Goal: Navigation & Orientation: Find specific page/section

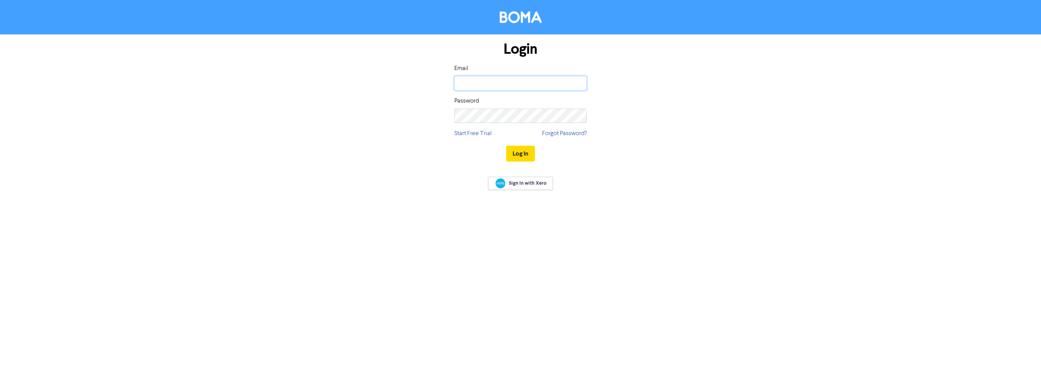
click at [479, 81] on input "email" at bounding box center [520, 83] width 132 height 14
paste input "[PERSON_NAME][EMAIL_ADDRESS][DOMAIN_NAME]"
type input "[PERSON_NAME][EMAIL_ADDRESS][DOMAIN_NAME]"
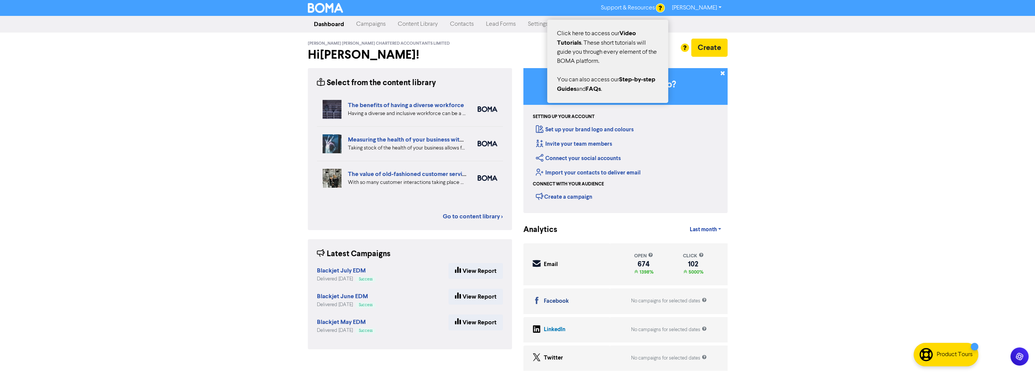
click at [693, 6] on div at bounding box center [517, 186] width 1035 height 372
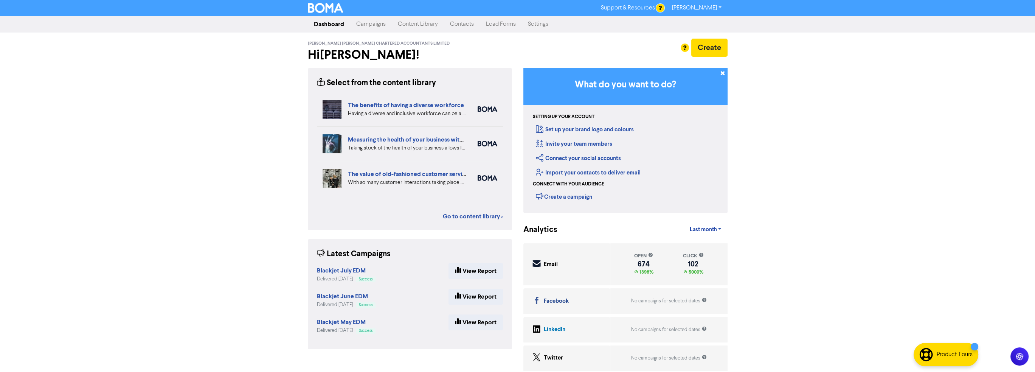
click at [713, 6] on link "Christine Westbury" at bounding box center [697, 8] width 62 height 12
click at [372, 27] on link "Campaigns" at bounding box center [371, 24] width 42 height 15
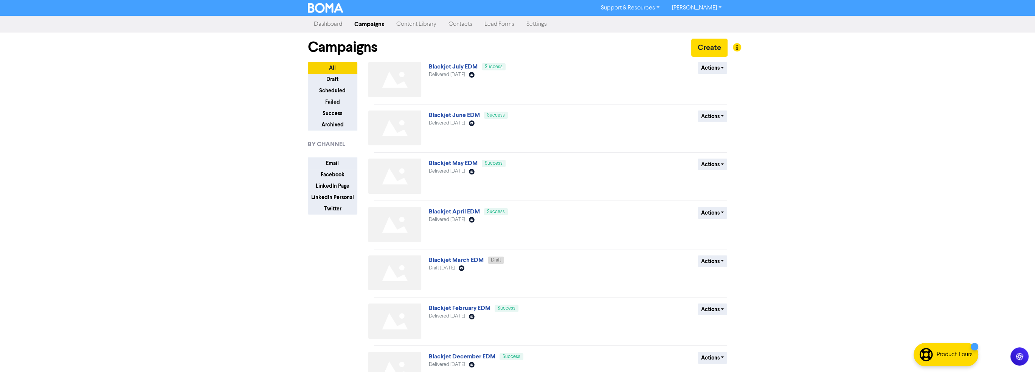
click at [422, 22] on link "Content Library" at bounding box center [416, 24] width 52 height 15
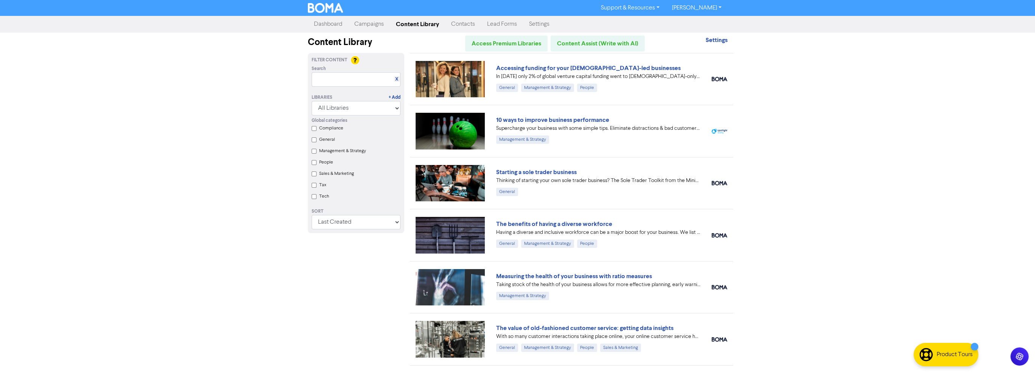
click at [330, 26] on link "Dashboard" at bounding box center [328, 24] width 40 height 15
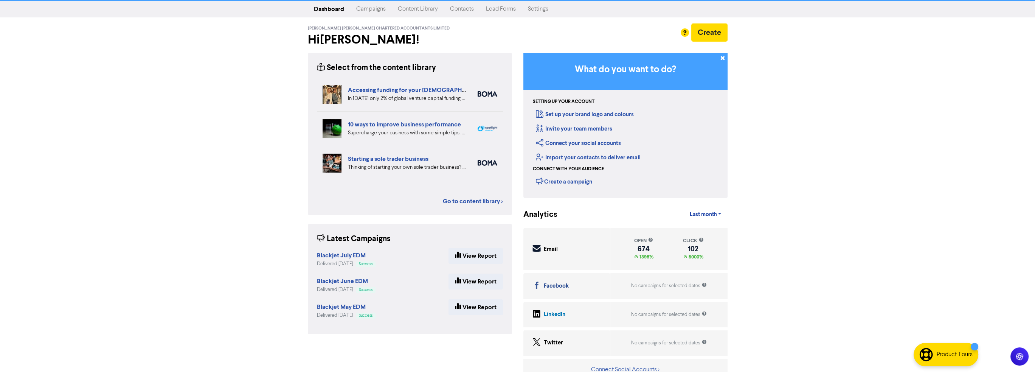
scroll to position [24, 0]
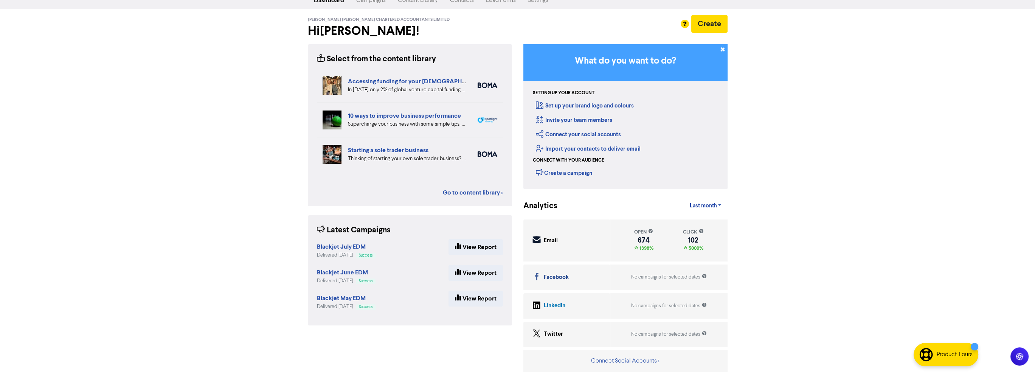
click at [467, 6] on link "Contacts" at bounding box center [462, 0] width 36 height 15
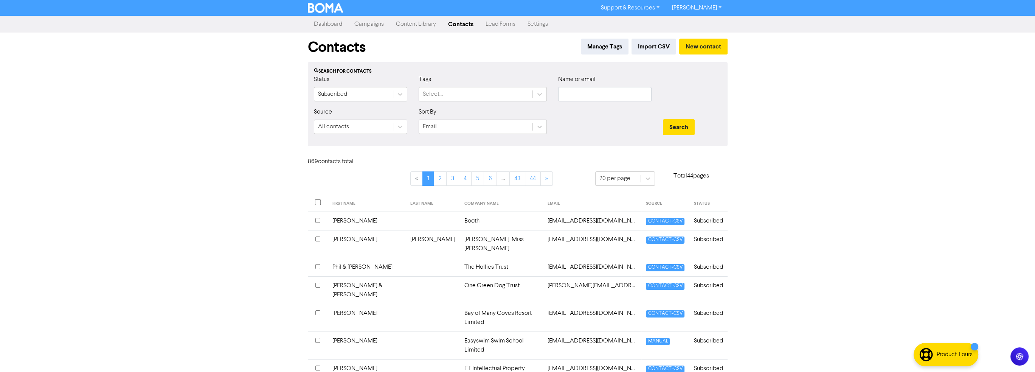
click at [336, 28] on link "Dashboard" at bounding box center [328, 24] width 40 height 15
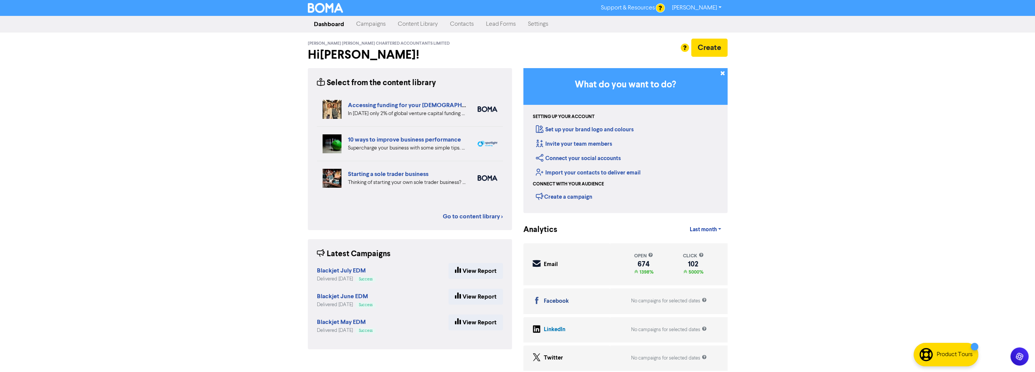
click at [704, 8] on link "[PERSON_NAME]" at bounding box center [697, 8] width 62 height 12
click at [680, 23] on button "Log Out" at bounding box center [696, 22] width 60 height 9
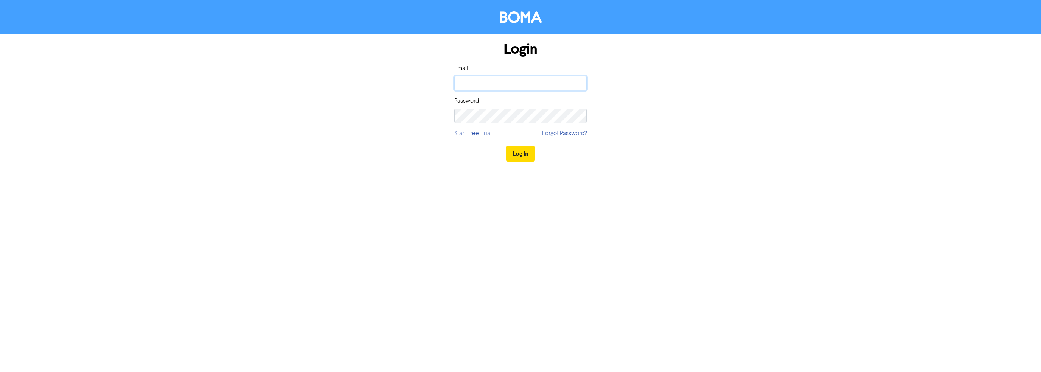
click at [471, 85] on input "email" at bounding box center [520, 83] width 132 height 14
click at [508, 89] on input "email" at bounding box center [520, 83] width 132 height 14
click at [684, 131] on div "Login Email Username should not be empty Password Start Free Trial Forgot Passw…" at bounding box center [520, 105] width 431 height 143
click at [521, 84] on input "email" at bounding box center [520, 83] width 132 height 14
type input "[PERSON_NAME][EMAIL_ADDRESS][DOMAIN_NAME]"
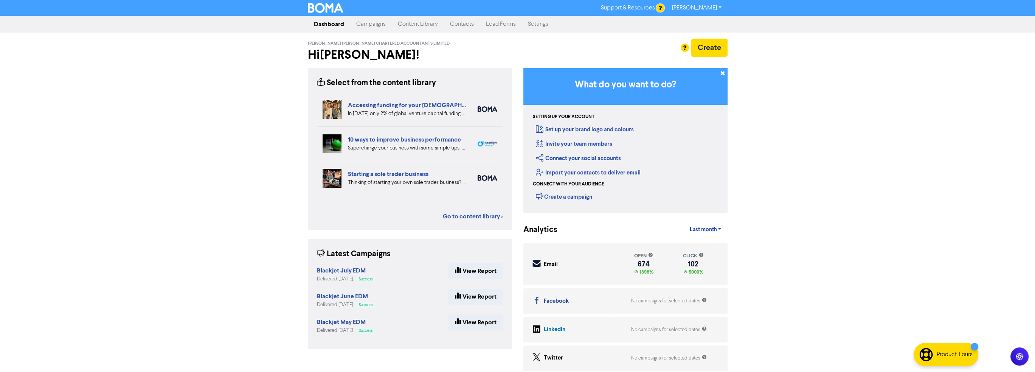
click at [682, 12] on link "[PERSON_NAME]" at bounding box center [697, 8] width 62 height 12
click at [371, 25] on link "Campaigns" at bounding box center [371, 24] width 42 height 15
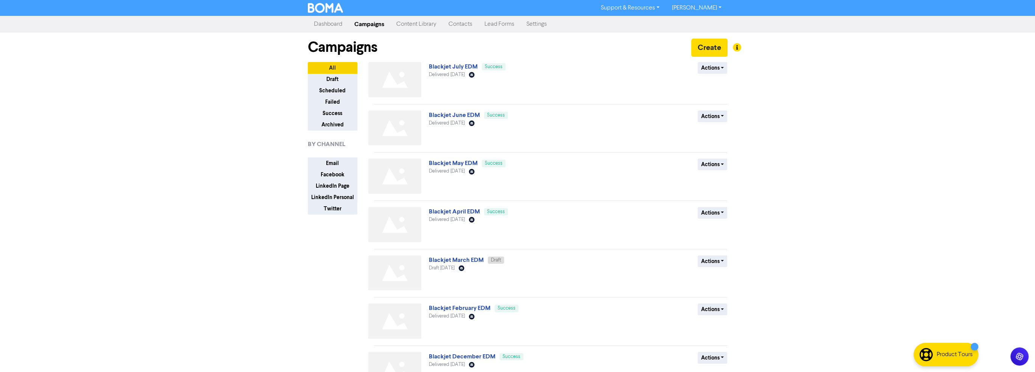
click at [413, 27] on link "Content Library" at bounding box center [416, 24] width 52 height 15
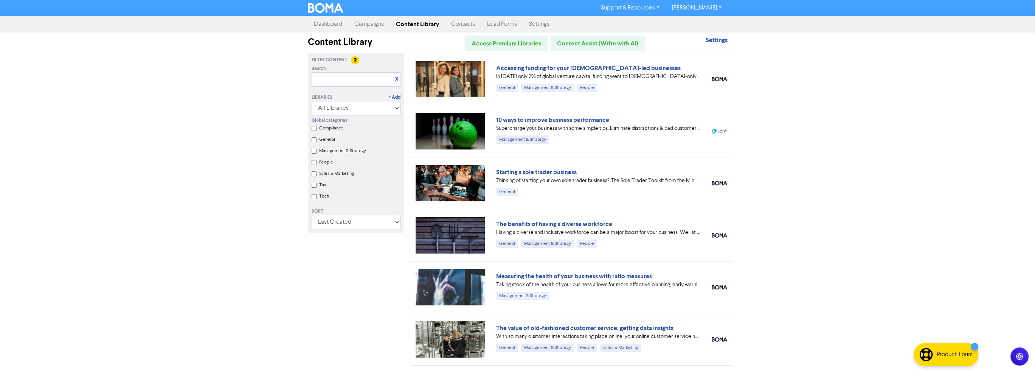
click at [464, 23] on link "Contacts" at bounding box center [463, 24] width 36 height 15
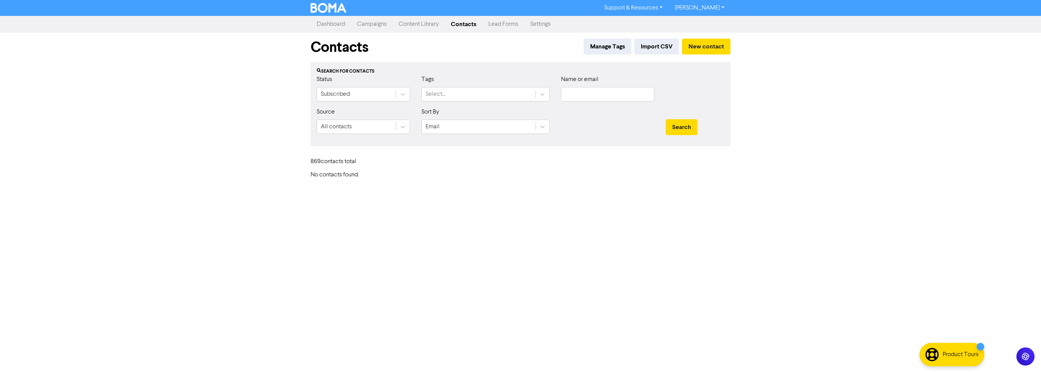
click at [497, 24] on link "Lead Forms" at bounding box center [503, 24] width 42 height 15
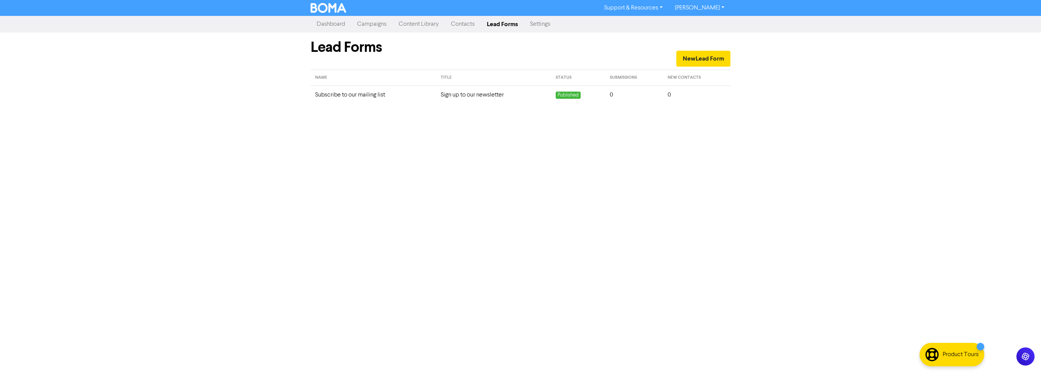
click at [527, 24] on link "Settings" at bounding box center [540, 24] width 33 height 15
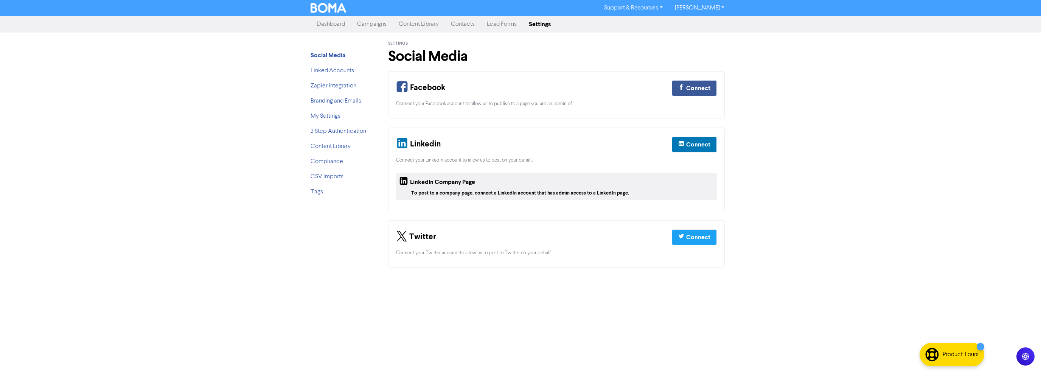
click at [372, 24] on link "Campaigns" at bounding box center [372, 24] width 42 height 15
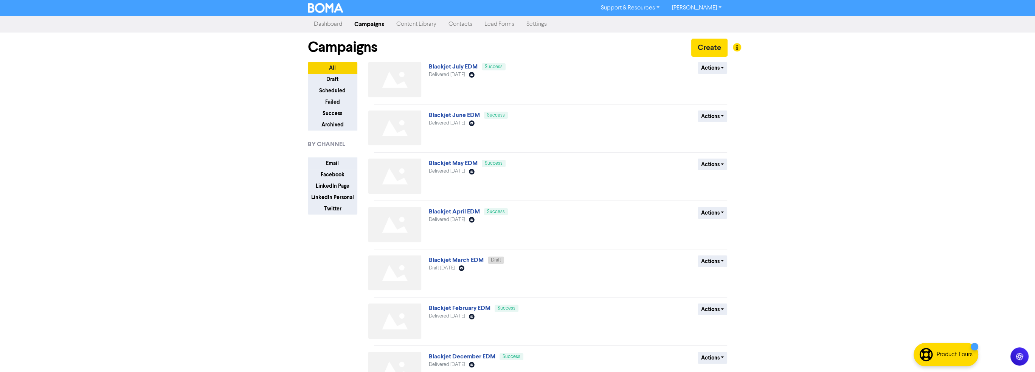
click at [339, 28] on link "Dashboard" at bounding box center [328, 24] width 40 height 15
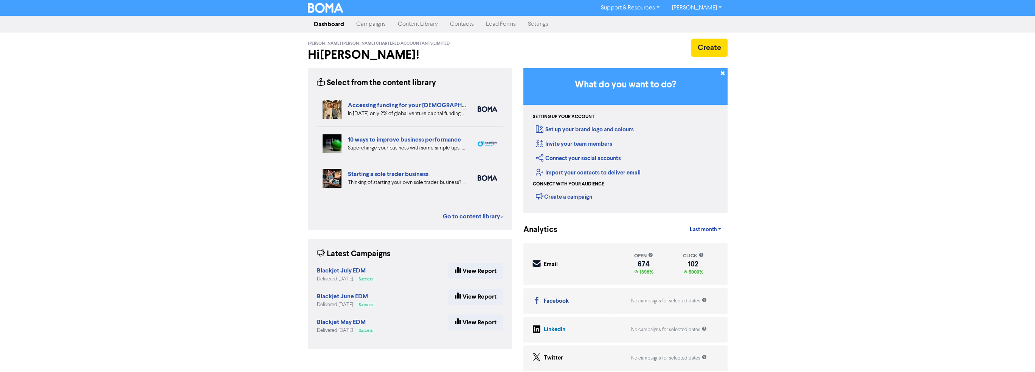
click at [701, 10] on link "[PERSON_NAME]" at bounding box center [697, 8] width 62 height 12
click at [689, 25] on button "Log Out" at bounding box center [696, 22] width 60 height 9
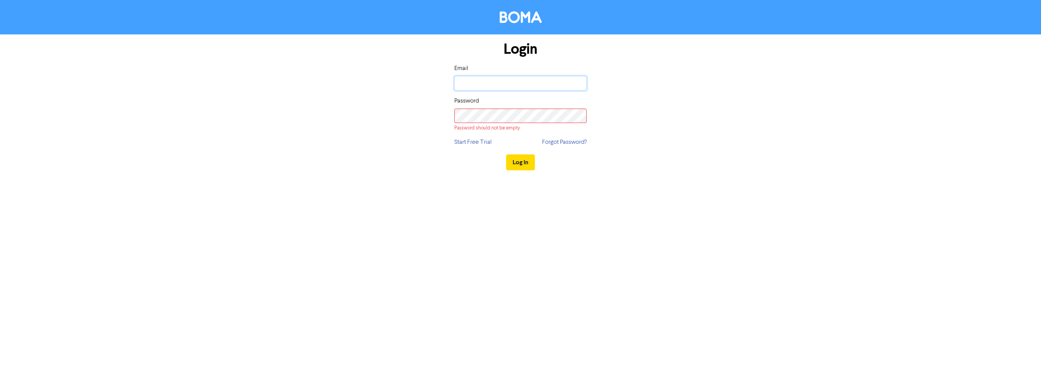
type input "[PERSON_NAME][EMAIL_ADDRESS][DOMAIN_NAME]"
